Goal: Task Accomplishment & Management: Use online tool/utility

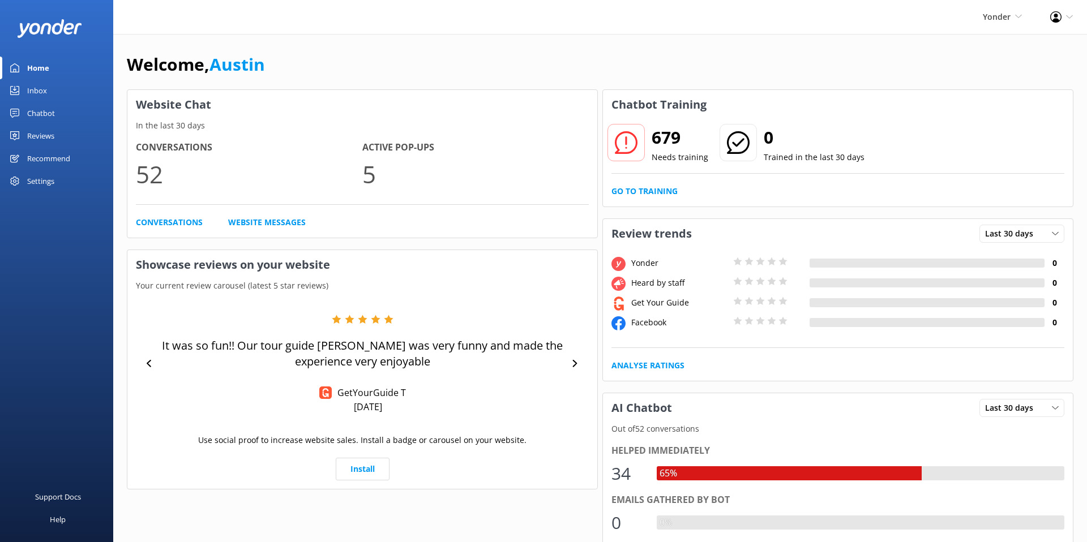
click at [378, 54] on div "Welcome, [GEOGRAPHIC_DATA]" at bounding box center [600, 70] width 947 height 39
click at [50, 97] on link "Inbox" at bounding box center [56, 90] width 113 height 23
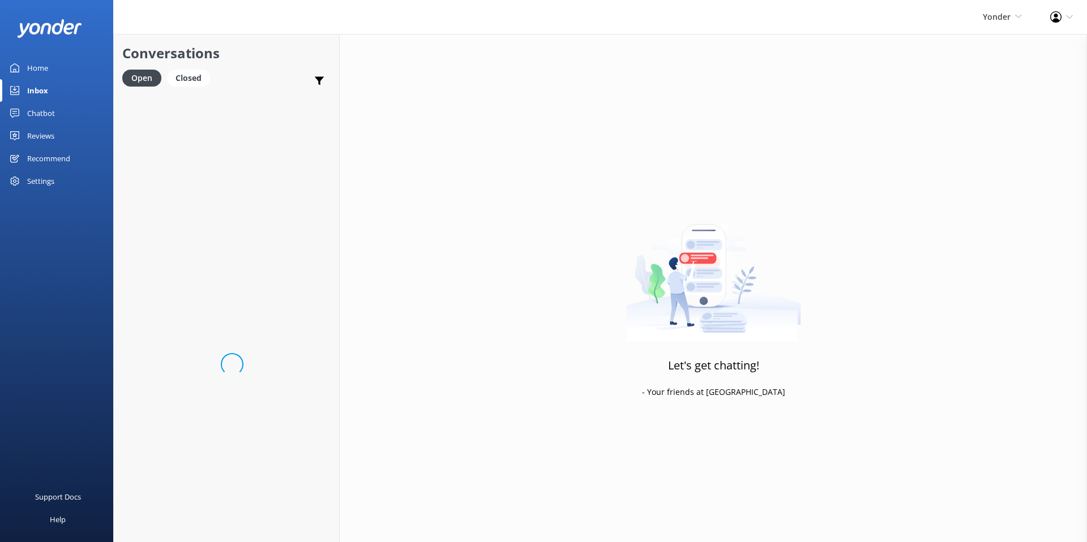
click at [53, 113] on div "Chatbot" at bounding box center [41, 113] width 28 height 23
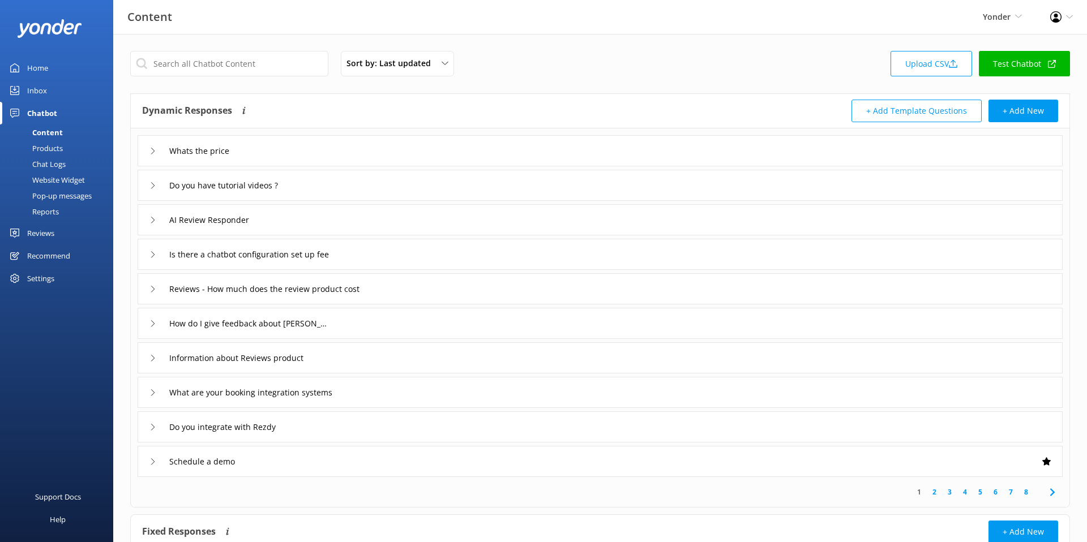
click at [608, 63] on div "Sort by: Last updated Title (A-Z) Last updated Upload CSV Test Chatbot" at bounding box center [600, 67] width 940 height 32
click at [595, 65] on div "Sort by: Last updated Title (A-Z) Last updated Upload CSV Test Chatbot" at bounding box center [600, 67] width 940 height 32
click at [1006, 59] on link "Test Chatbot" at bounding box center [1024, 63] width 91 height 25
